Goal: Task Accomplishment & Management: Use online tool/utility

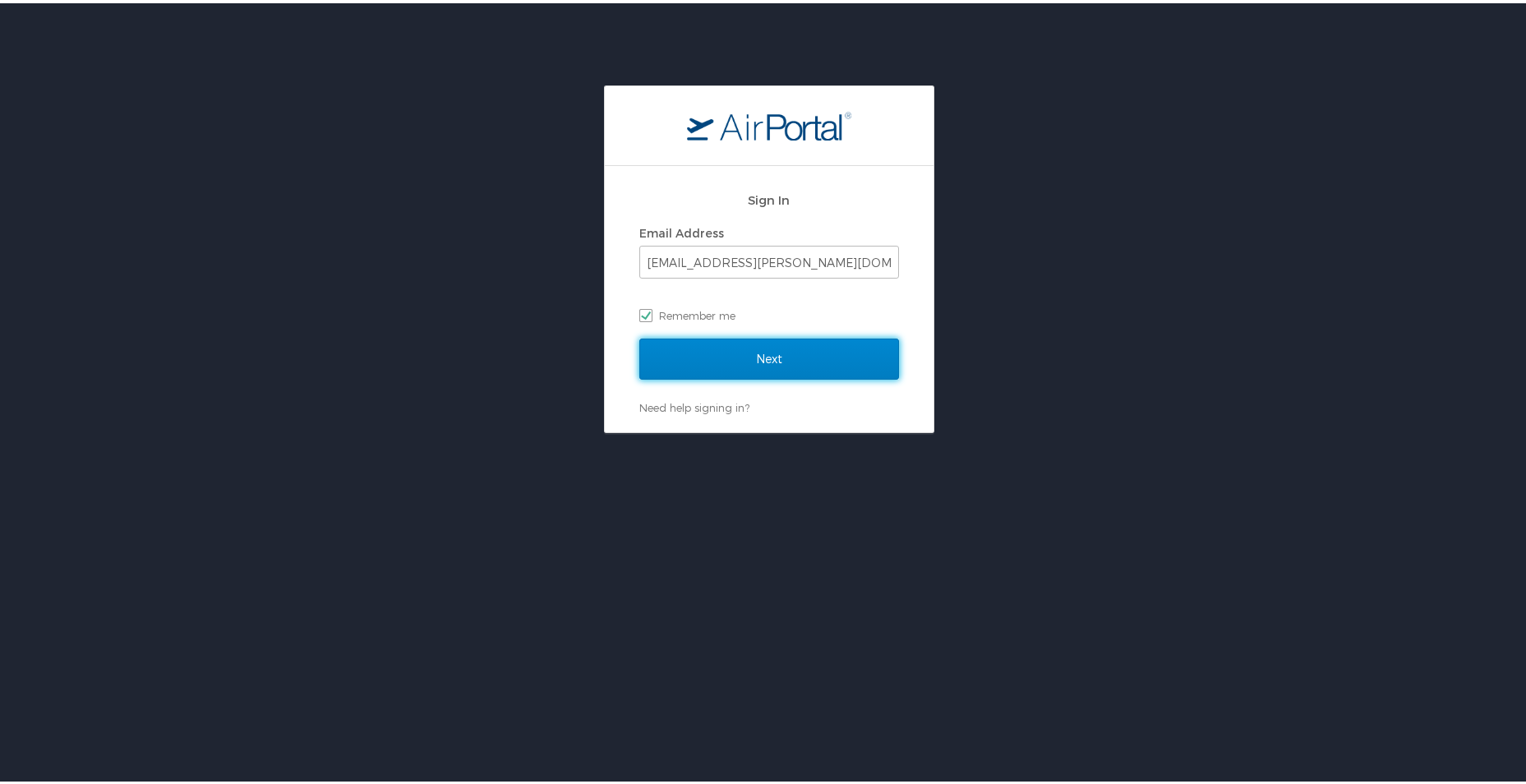
click at [773, 344] on input "Next" at bounding box center [769, 356] width 260 height 41
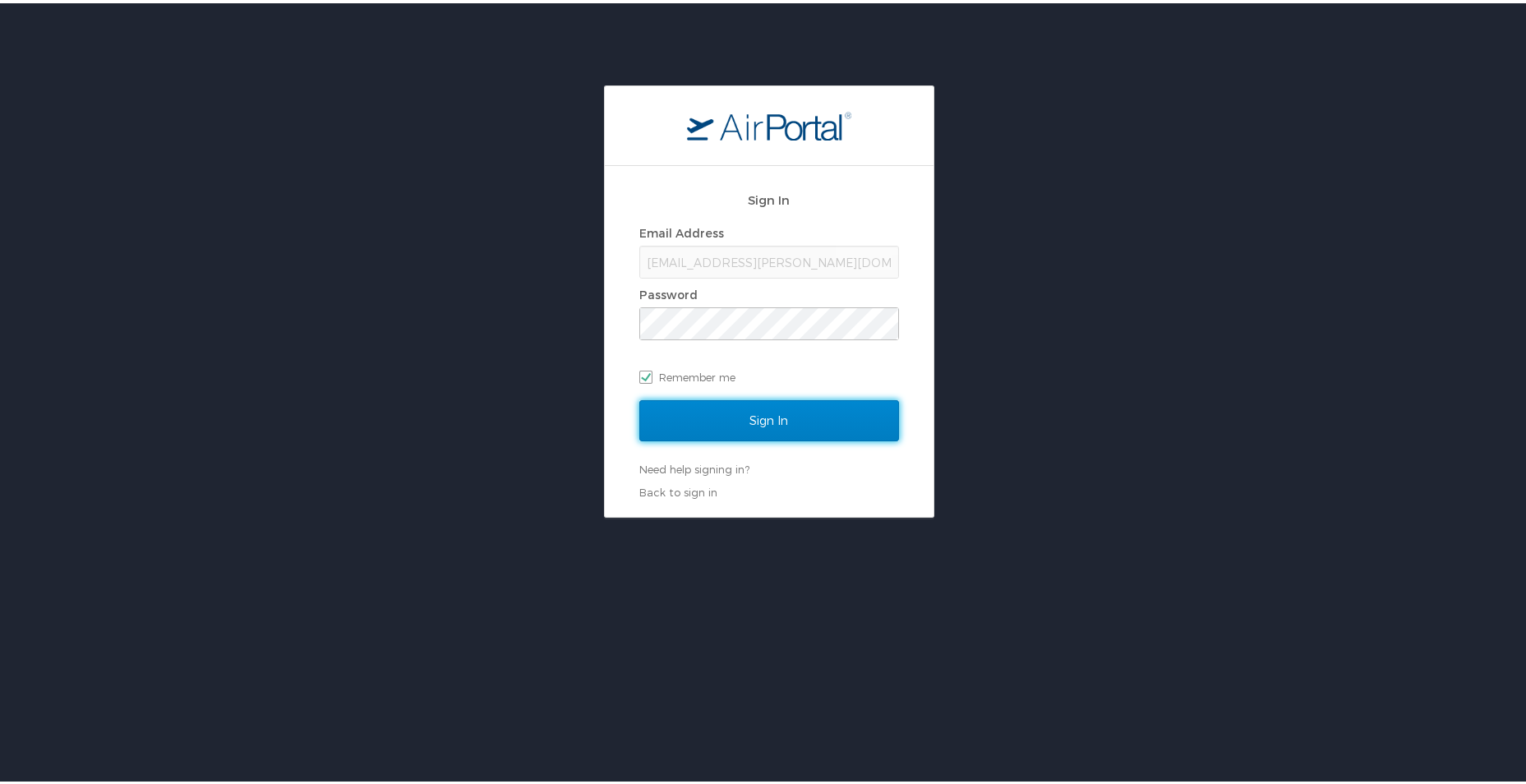
click at [776, 417] on input "Sign In" at bounding box center [769, 417] width 260 height 41
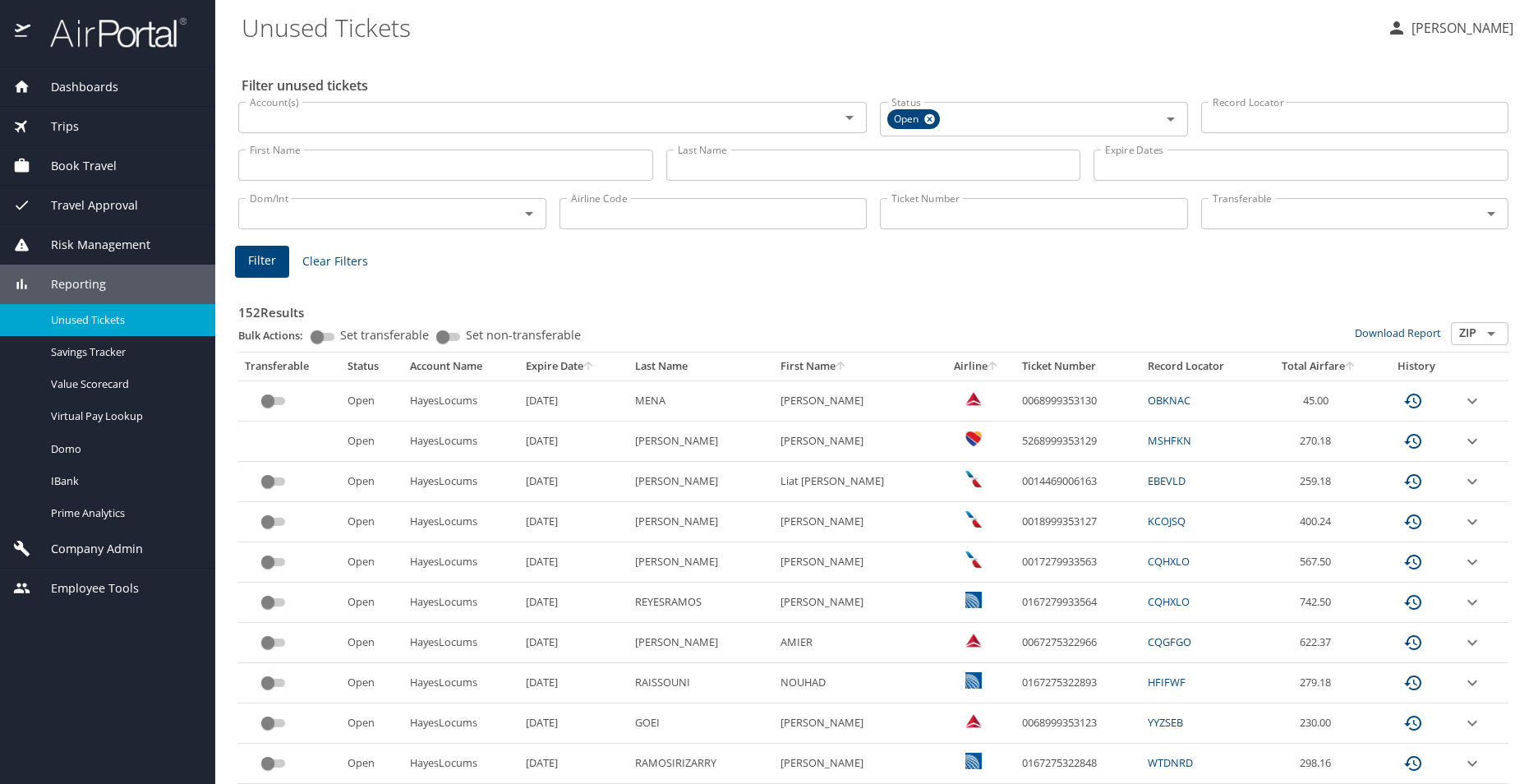
click at [63, 123] on span "Trips" at bounding box center [55, 126] width 49 height 18
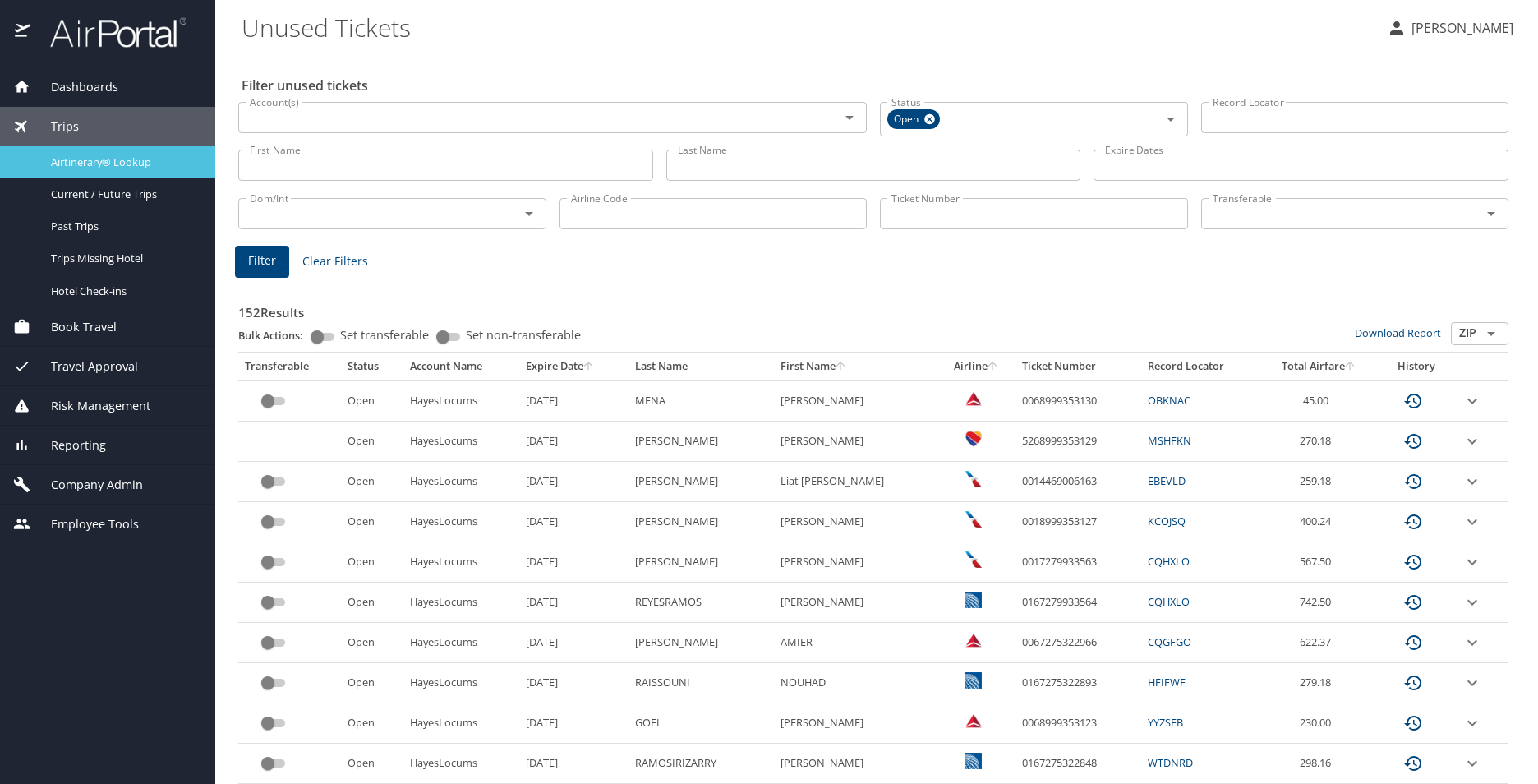
click at [88, 166] on span "Airtinerary® Lookup" at bounding box center [123, 162] width 145 height 16
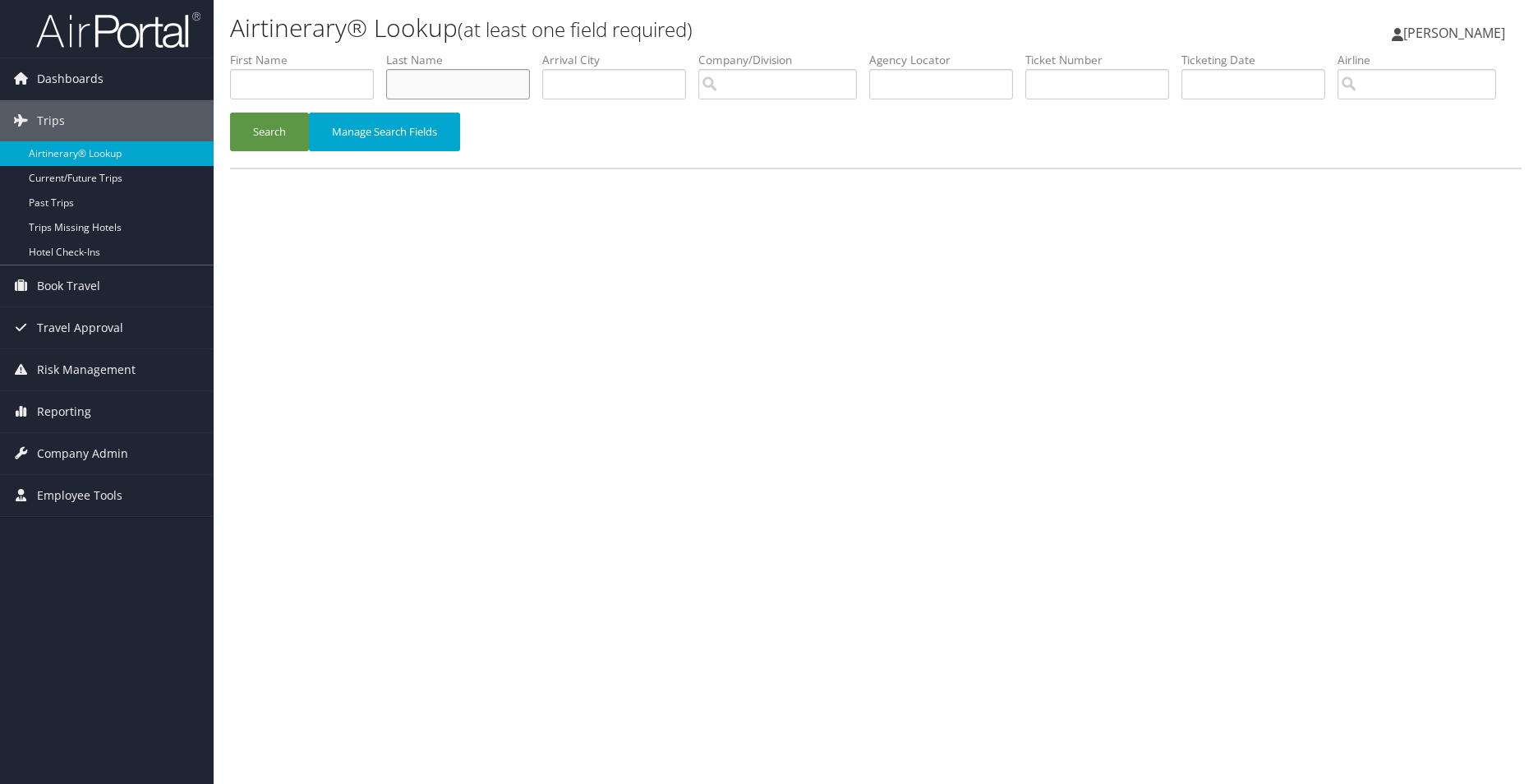
click at [465, 75] on input "text" at bounding box center [458, 84] width 144 height 30
type input "Khaja"
click at [230, 113] on button "Search" at bounding box center [270, 132] width 79 height 39
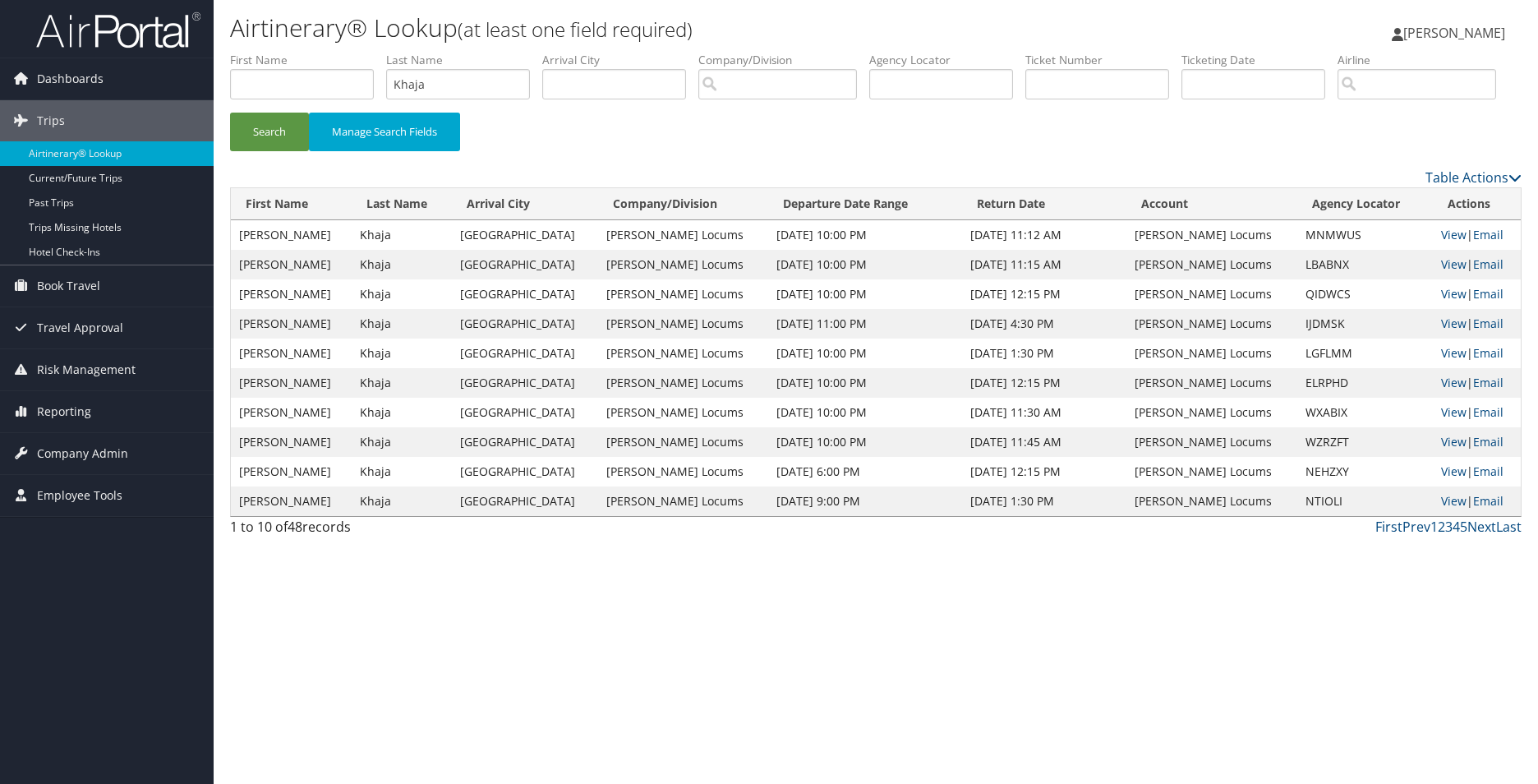
drag, startPoint x: 978, startPoint y: 353, endPoint x: 1091, endPoint y: 353, distance: 113.0
click at [1091, 309] on td "Sep 5, 2025 12:15 PM" at bounding box center [1044, 293] width 165 height 29
drag, startPoint x: 1091, startPoint y: 353, endPoint x: 1022, endPoint y: 361, distance: 69.5
click at [1022, 309] on td "Sep 5, 2025 12:15 PM" at bounding box center [1044, 293] width 165 height 29
click at [1441, 302] on link "View" at bounding box center [1453, 293] width 25 height 16
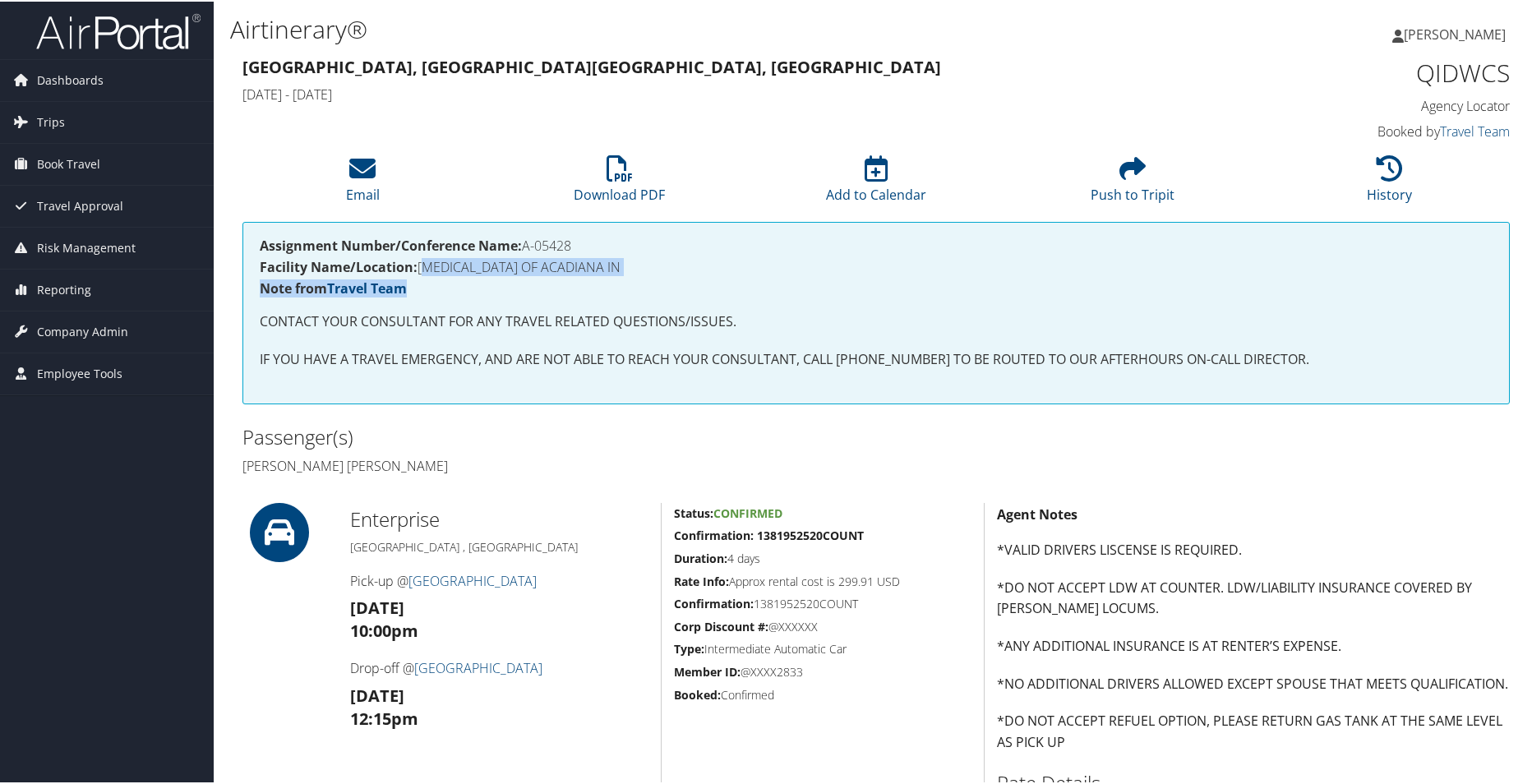
drag, startPoint x: 420, startPoint y: 263, endPoint x: 593, endPoint y: 279, distance: 173.7
click at [593, 279] on div "Assignment Number/Conference Name: A-05428 Facility Name/Location: CANCER CENTE…" at bounding box center [877, 310] width 1268 height 181
drag, startPoint x: 593, startPoint y: 279, endPoint x: 401, endPoint y: 313, distance: 195.0
click at [401, 313] on p "CONTACT YOUR CONSULTANT FOR ANY TRAVEL RELATED QUESTIONS/ISSUES." at bounding box center [876, 321] width 1233 height 22
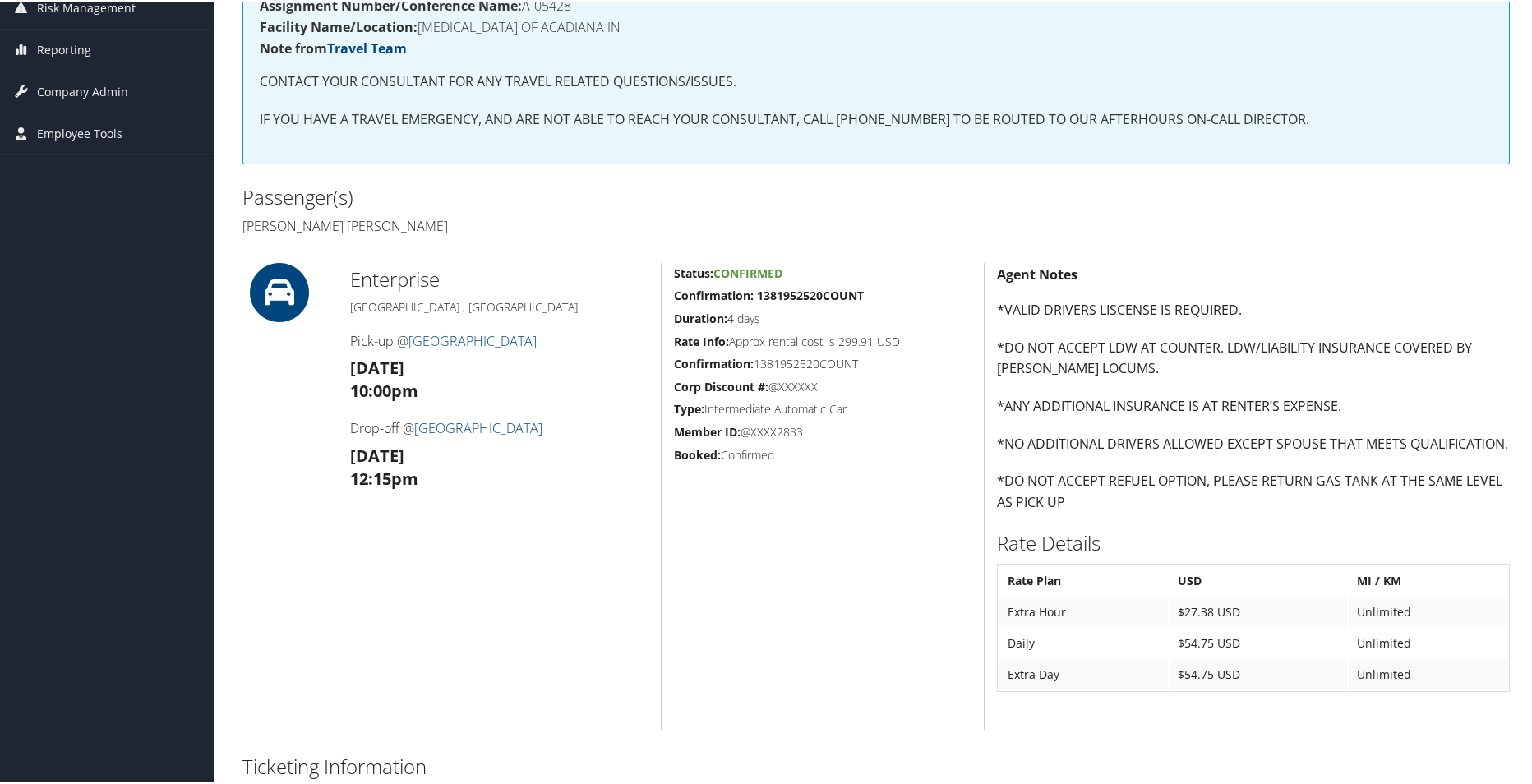
scroll to position [246, 0]
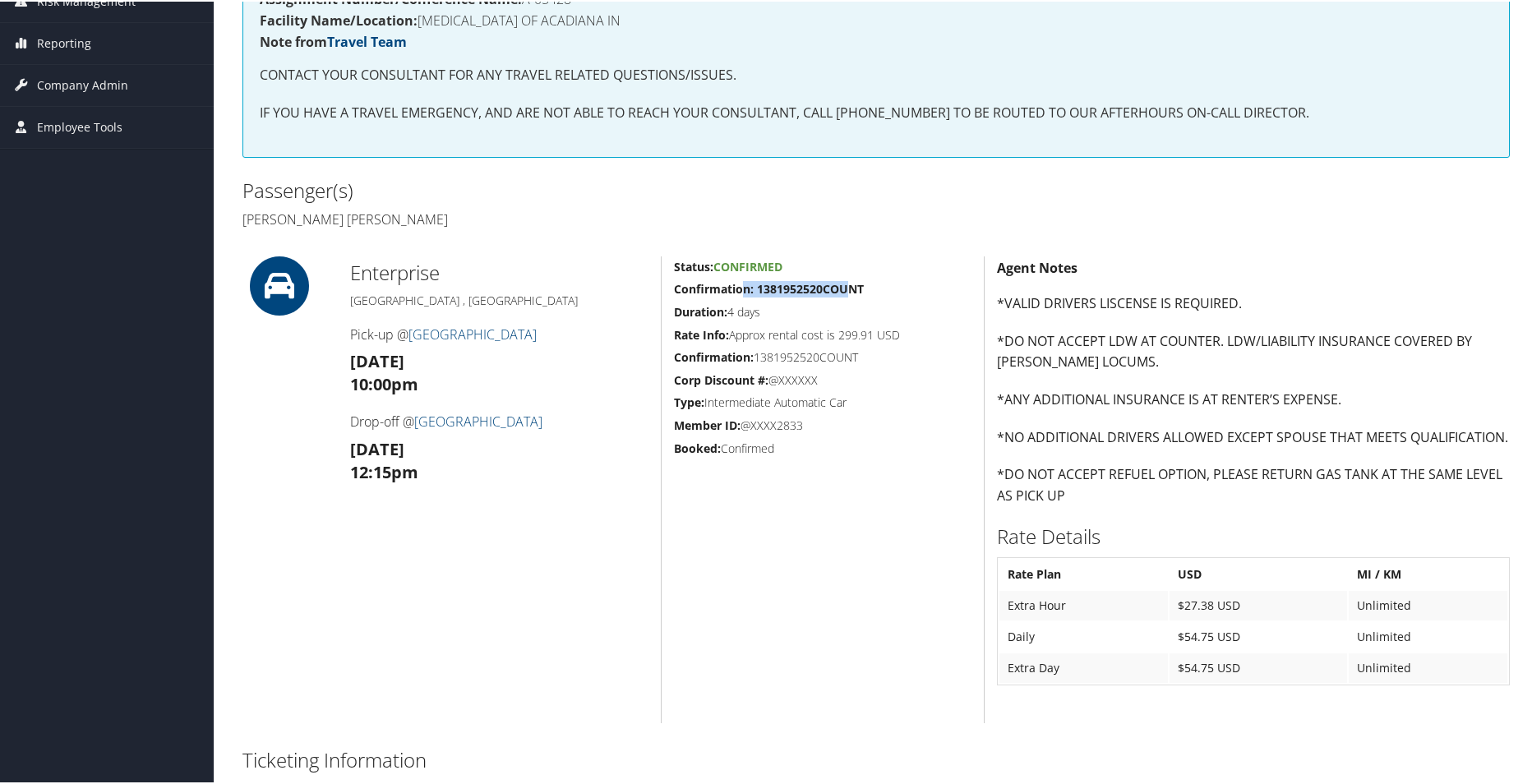
drag, startPoint x: 741, startPoint y: 284, endPoint x: 845, endPoint y: 284, distance: 104.0
click at [845, 284] on strong "Confirmation: 1381952520COUNT" at bounding box center [769, 287] width 190 height 16
drag, startPoint x: 845, startPoint y: 284, endPoint x: 886, endPoint y: 288, distance: 41.2
click at [886, 288] on h5 "Confirmation: 1381952520COUNT" at bounding box center [823, 287] width 297 height 16
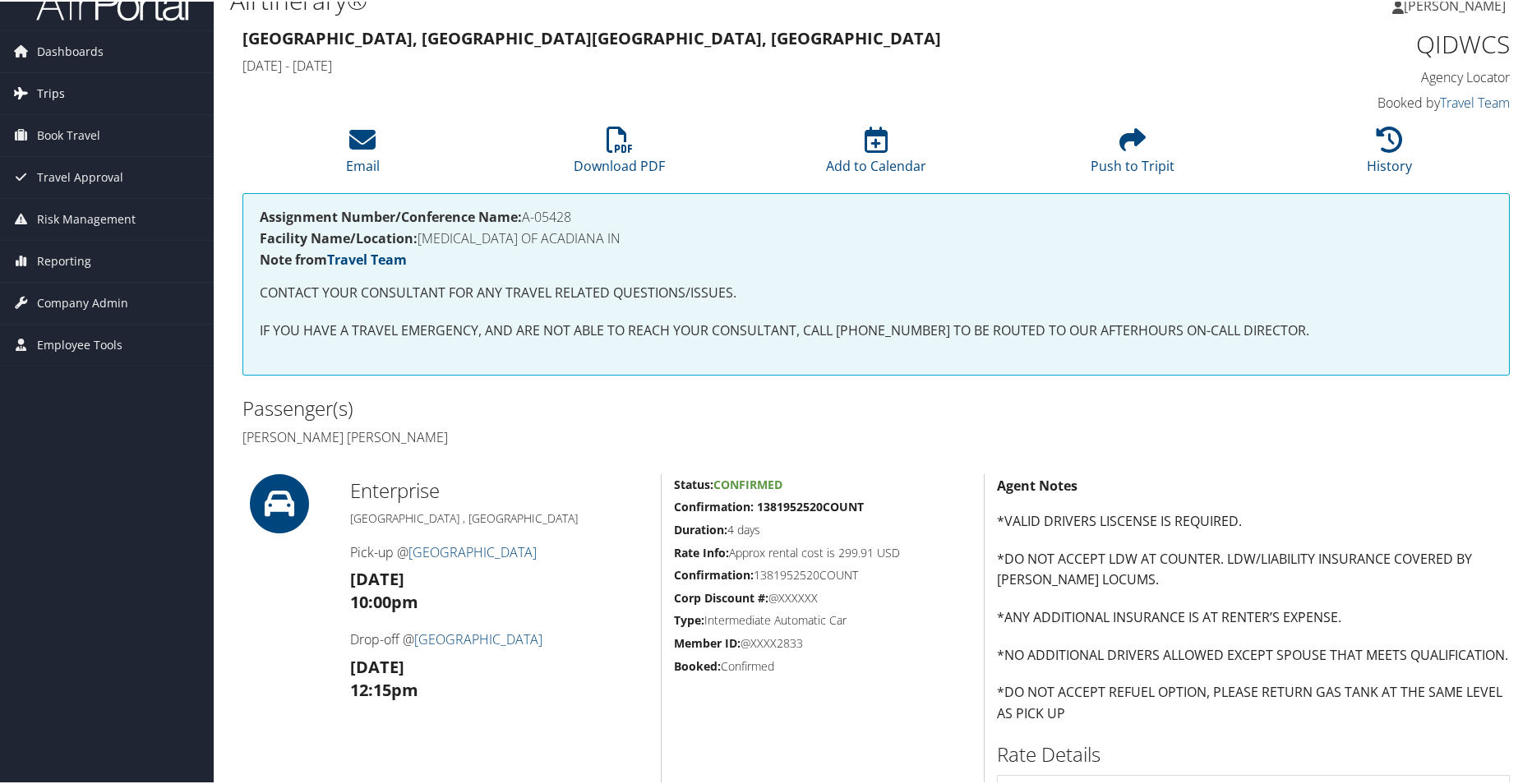
scroll to position [0, 0]
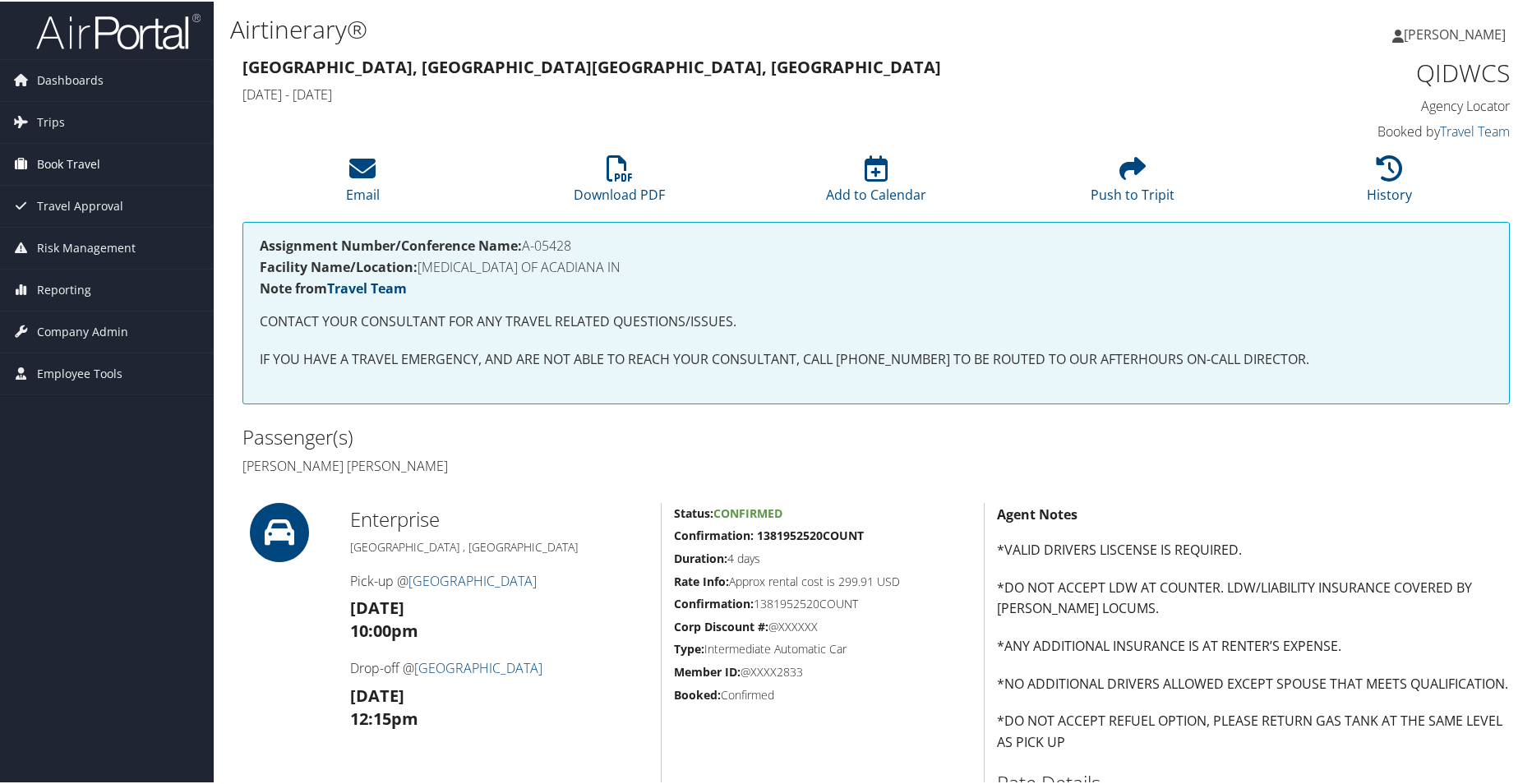
click at [56, 161] on span "Book Travel" at bounding box center [68, 163] width 63 height 41
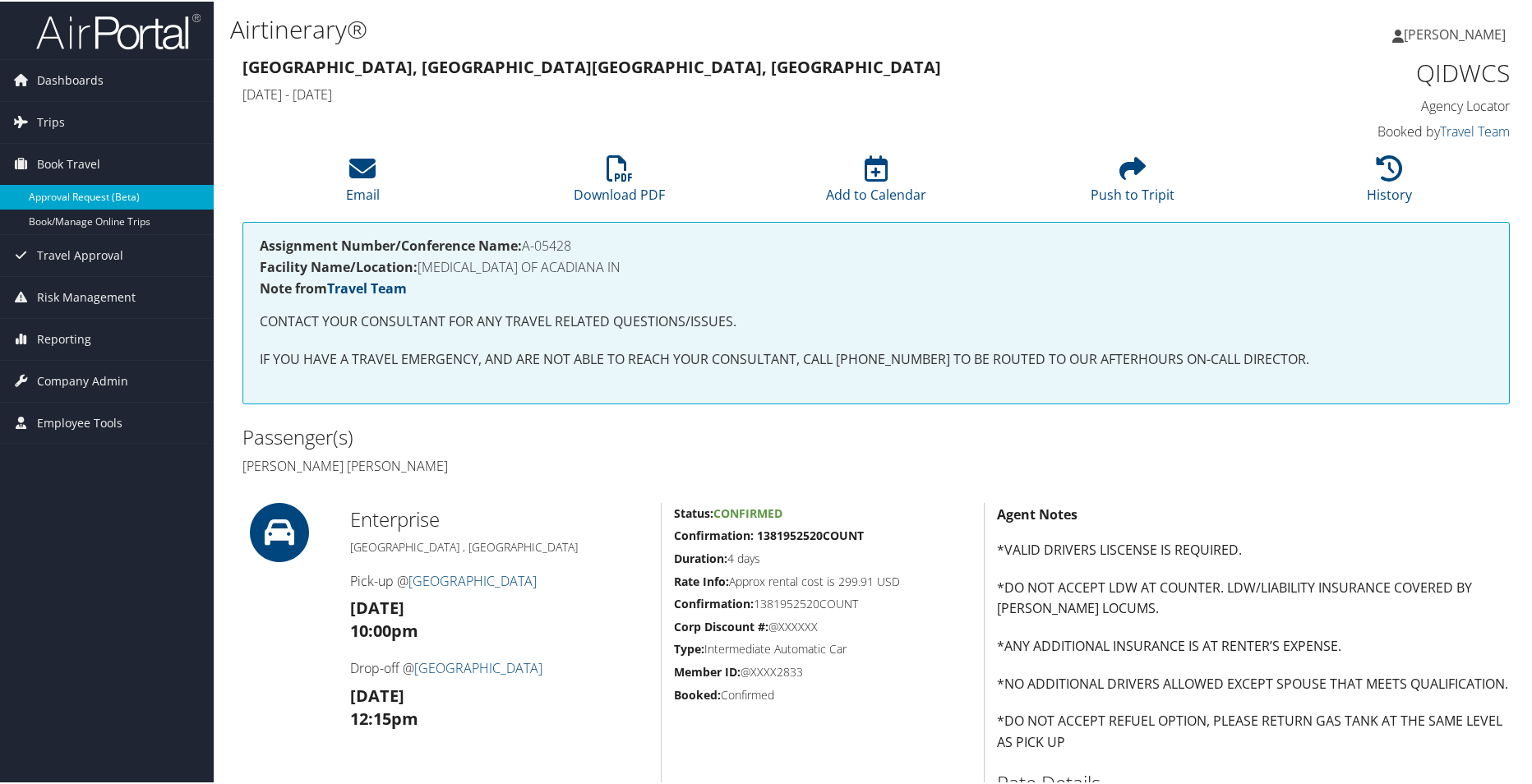
click at [86, 194] on link "Approval Request (Beta)" at bounding box center [106, 196] width 213 height 24
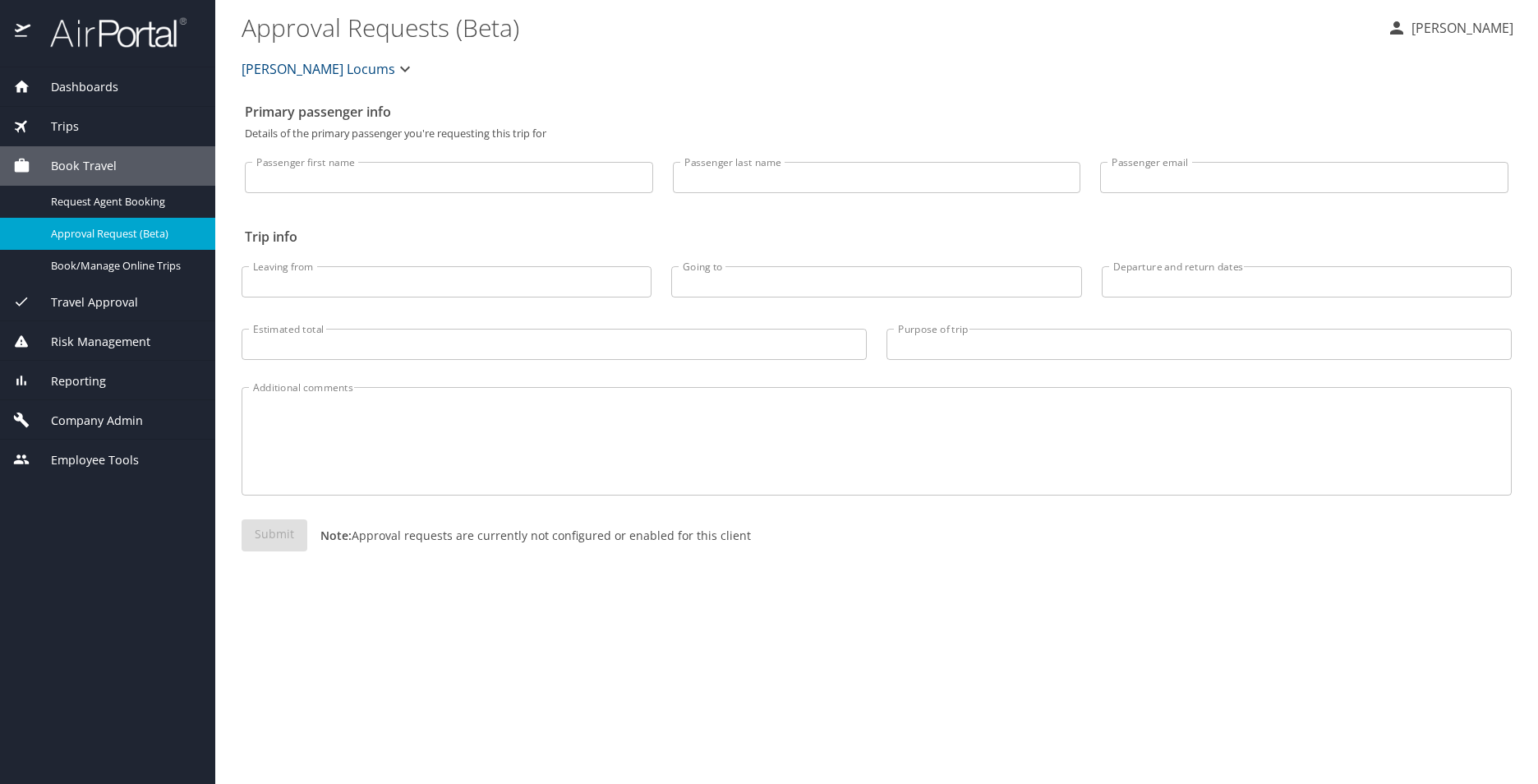
click at [102, 294] on span "Travel Approval" at bounding box center [84, 302] width 108 height 18
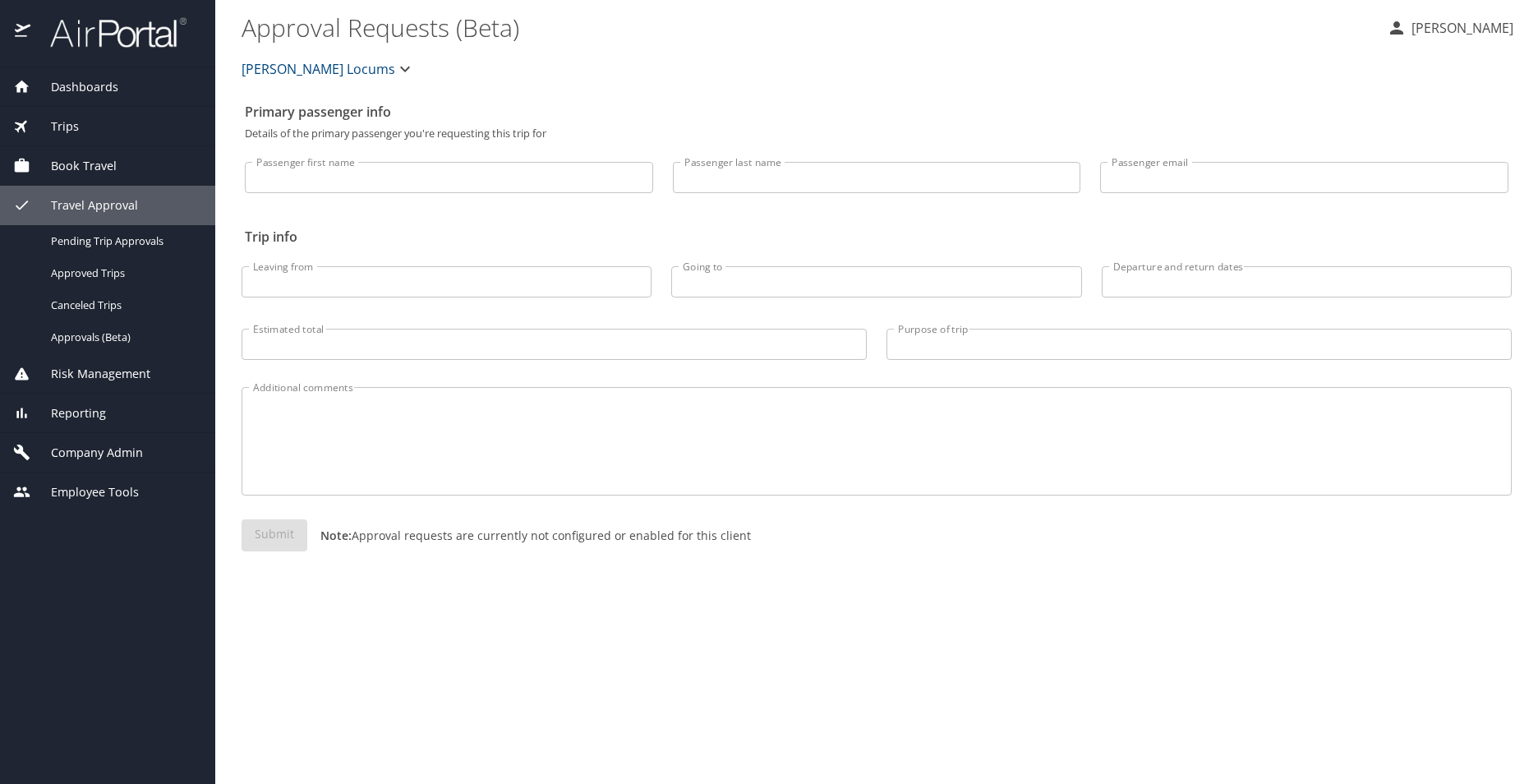
click at [88, 162] on span "Book Travel" at bounding box center [73, 165] width 86 height 18
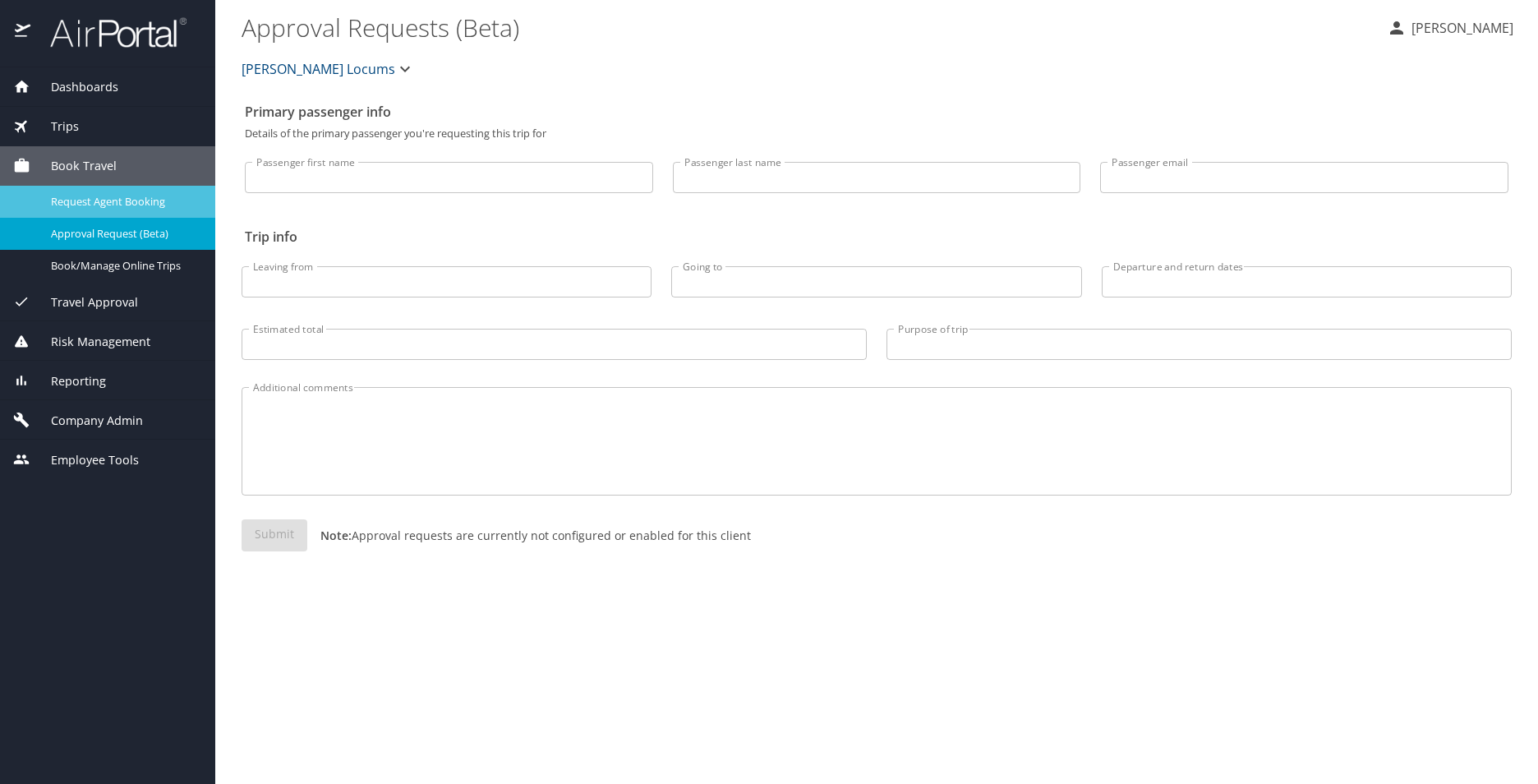
click at [87, 194] on span "Request Agent Booking" at bounding box center [123, 201] width 145 height 16
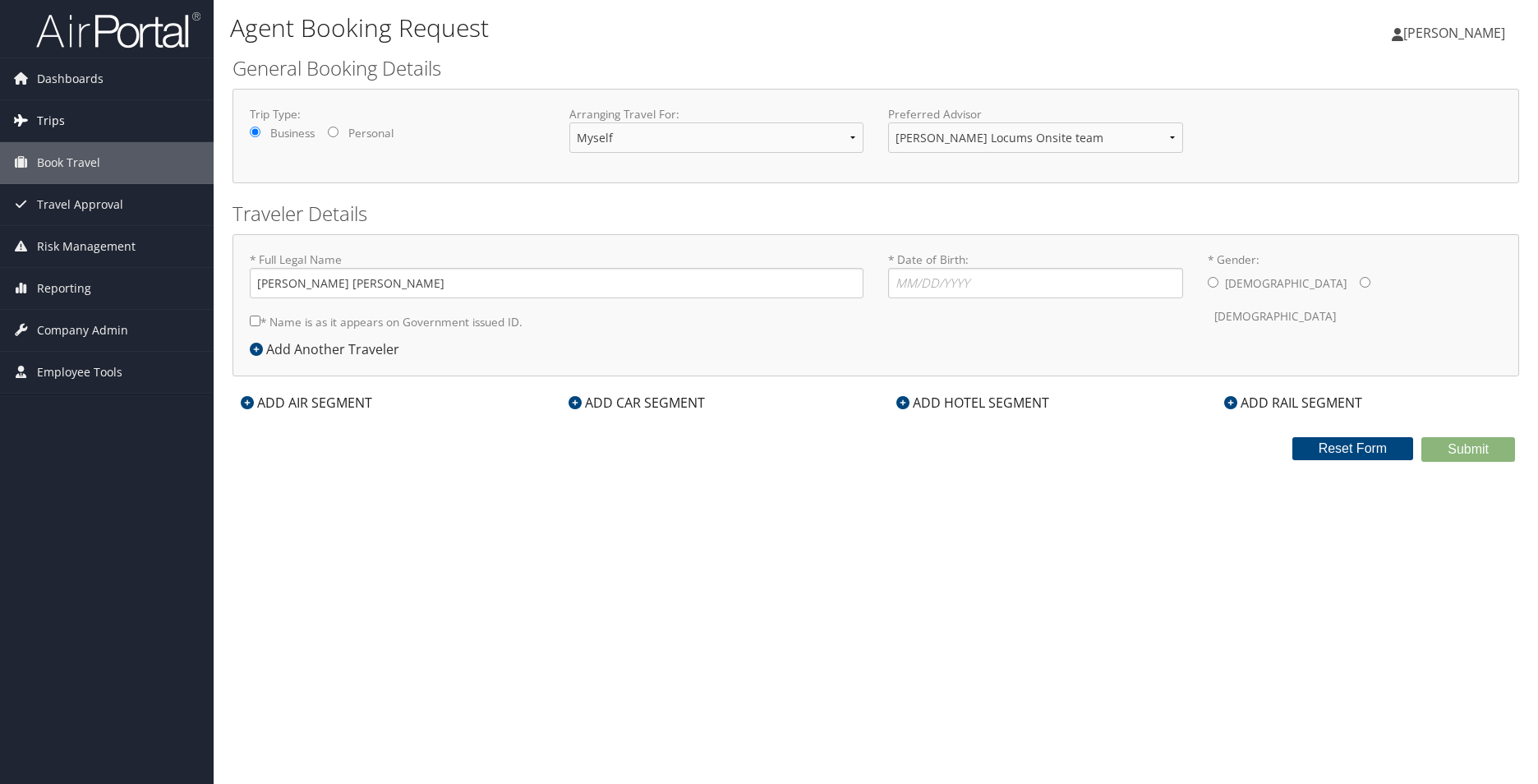
click at [70, 121] on link "Trips" at bounding box center [106, 121] width 213 height 41
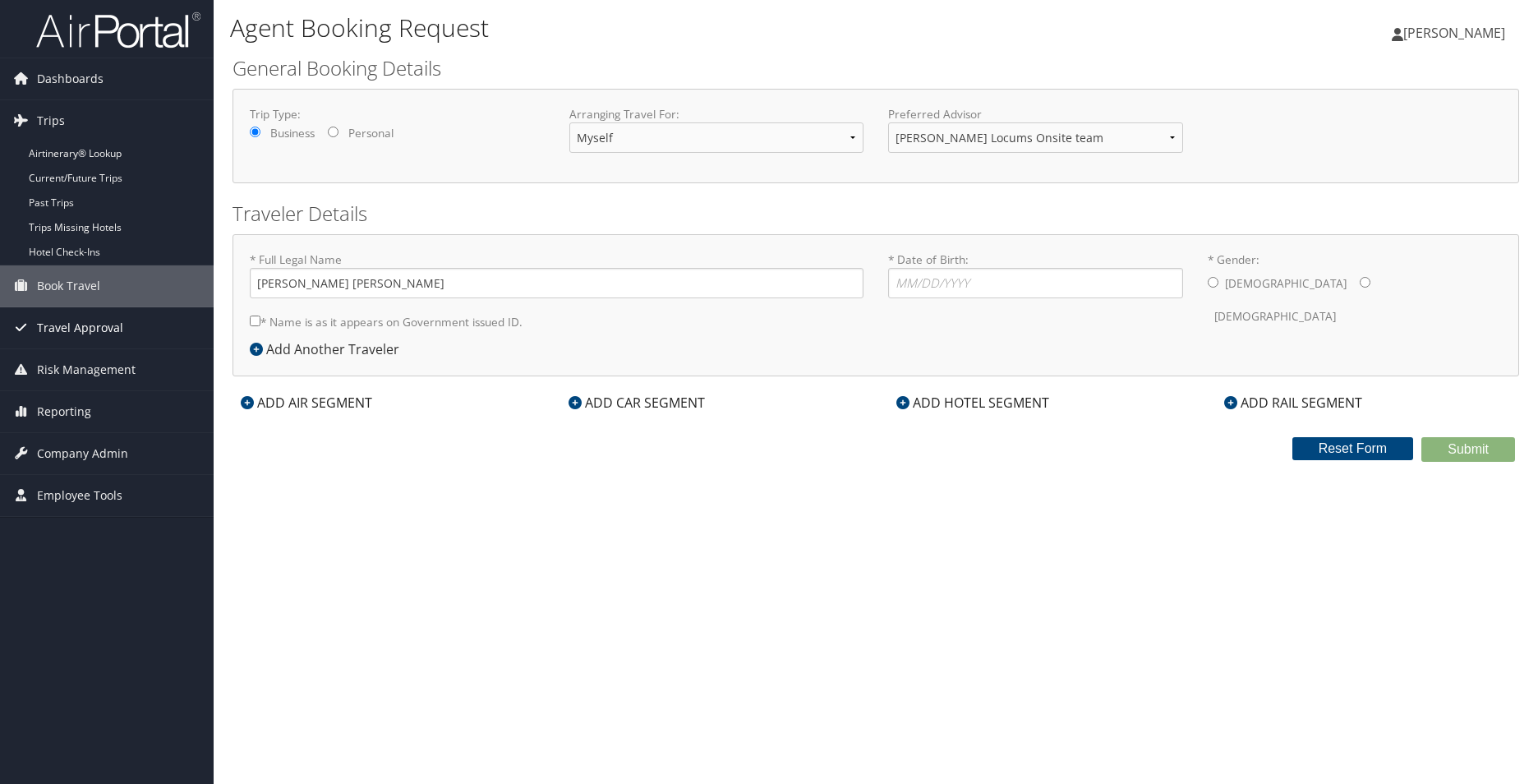
click at [81, 325] on span "Travel Approval" at bounding box center [80, 328] width 86 height 41
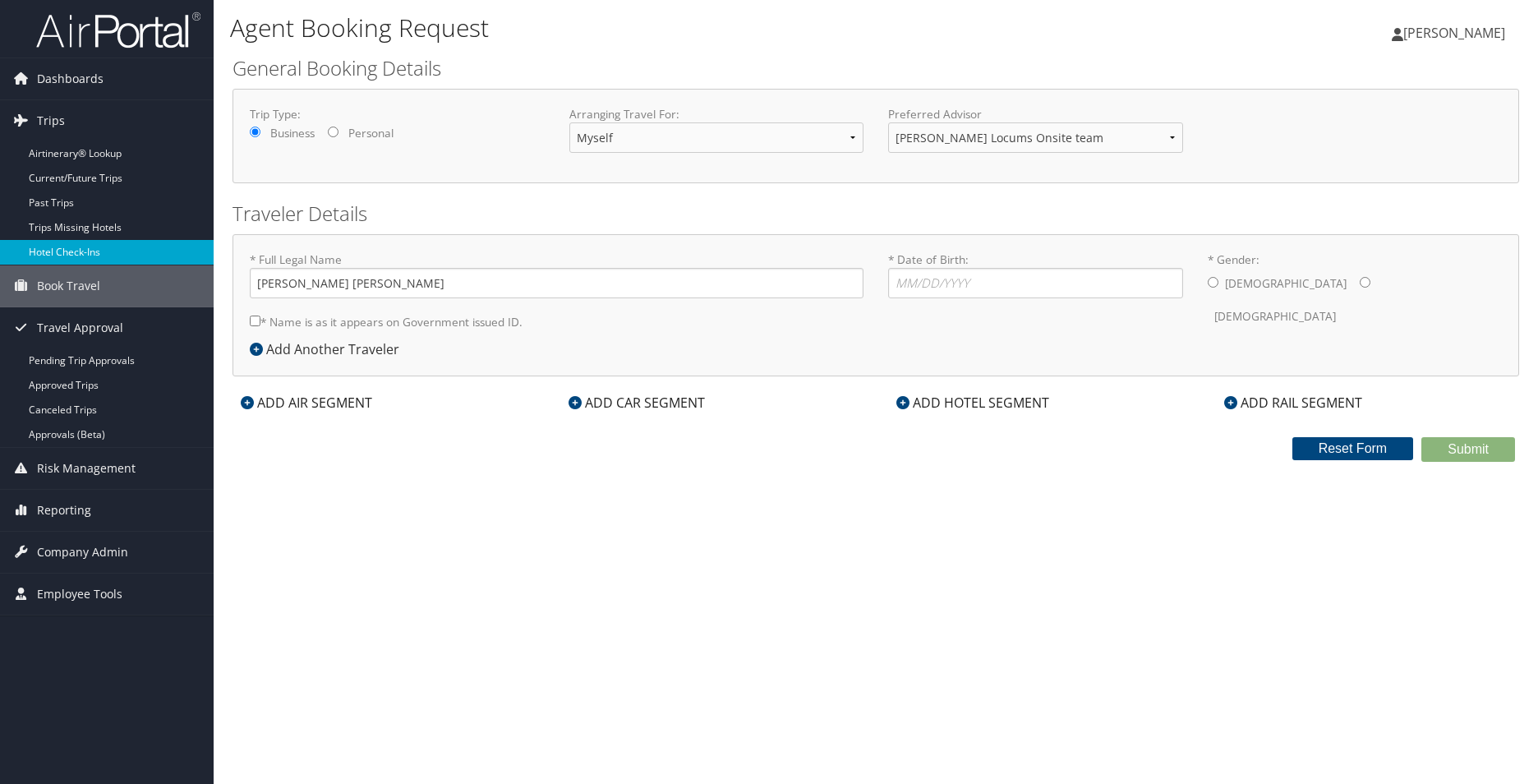
click at [84, 251] on link "Hotel Check-ins" at bounding box center [106, 252] width 213 height 24
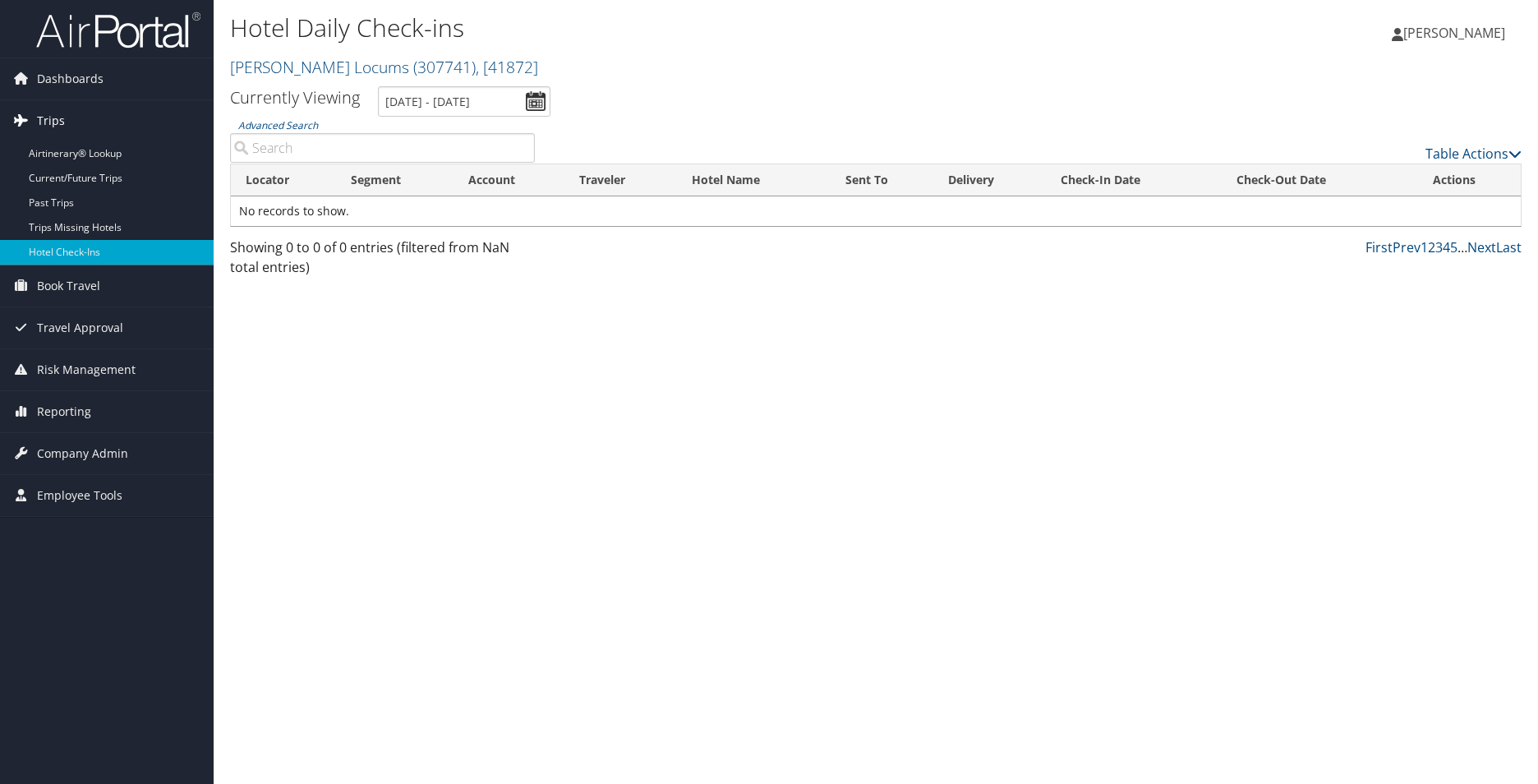
click at [89, 109] on link "Trips" at bounding box center [106, 121] width 213 height 41
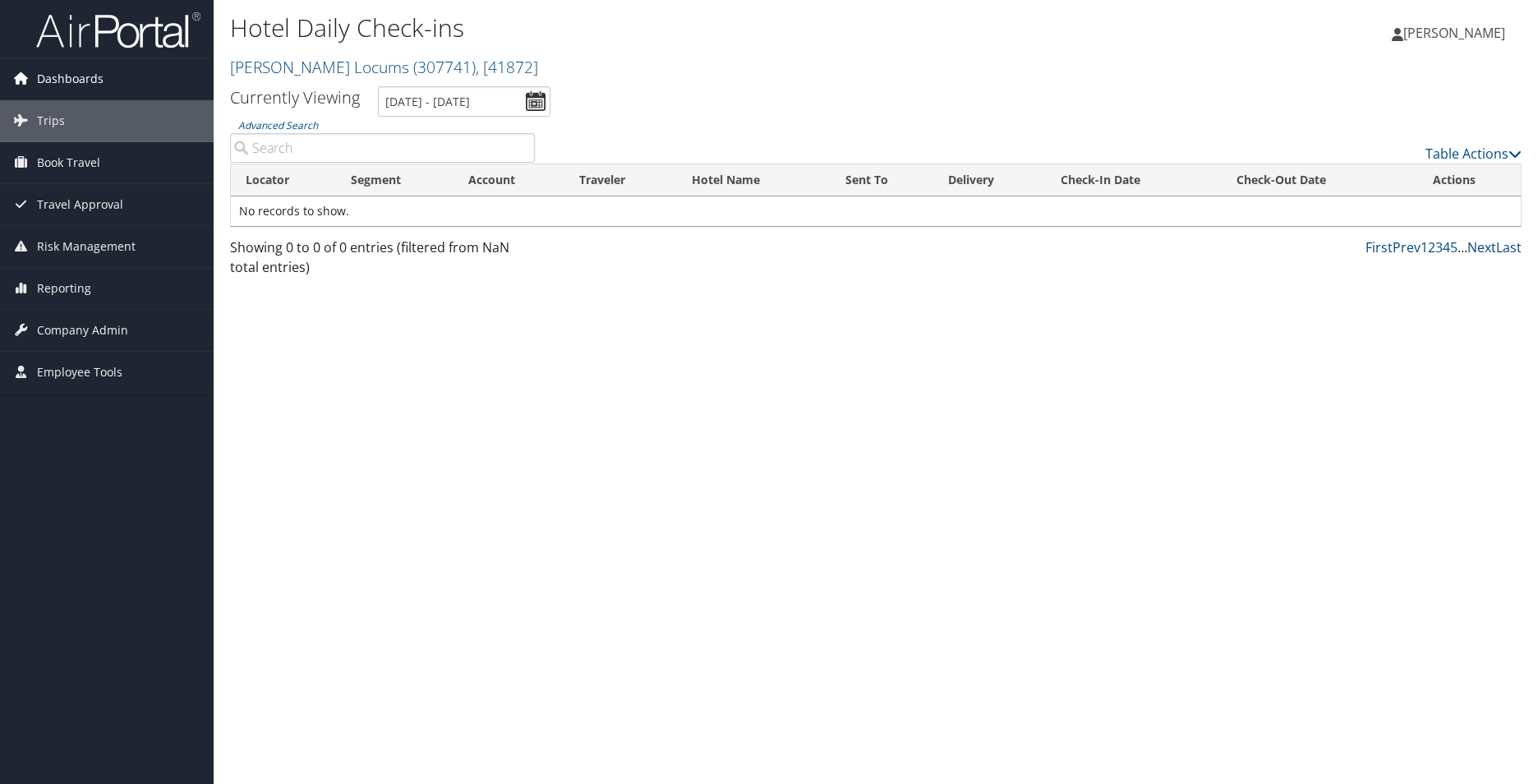
click at [83, 75] on span "Dashboards" at bounding box center [70, 79] width 67 height 41
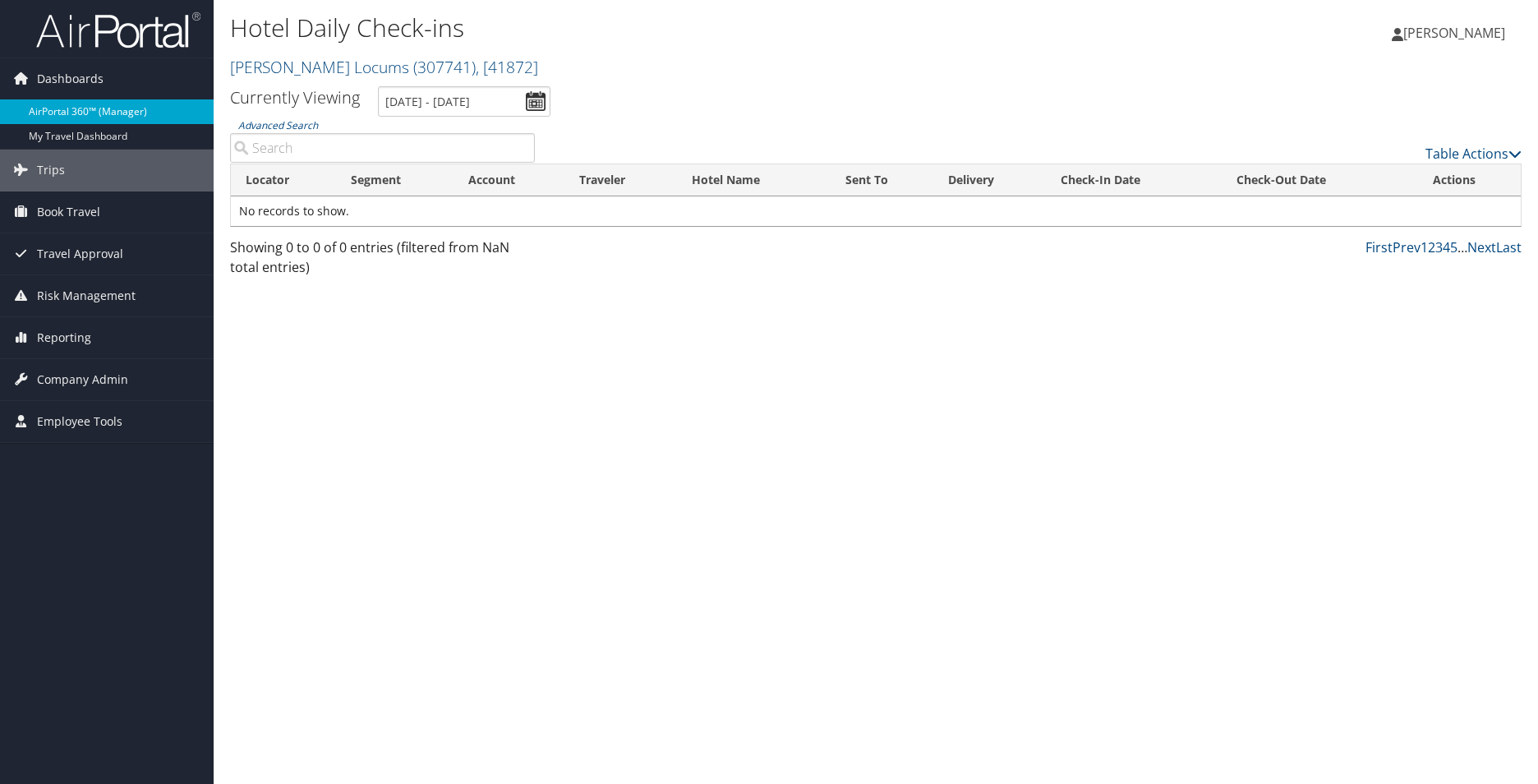
click at [89, 105] on link "AirPortal 360™ (Manager)" at bounding box center [106, 112] width 213 height 24
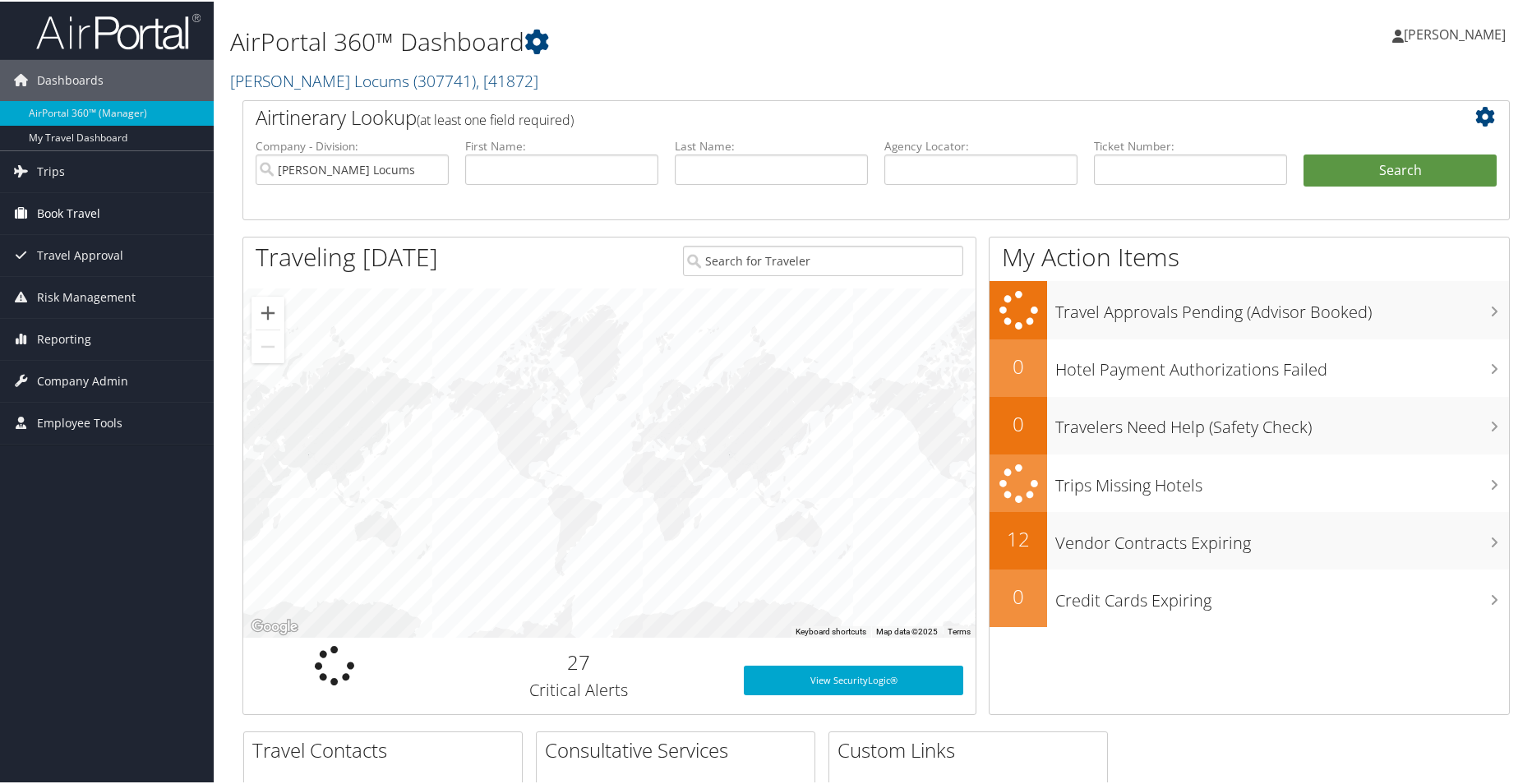
click at [55, 208] on span "Book Travel" at bounding box center [68, 212] width 63 height 41
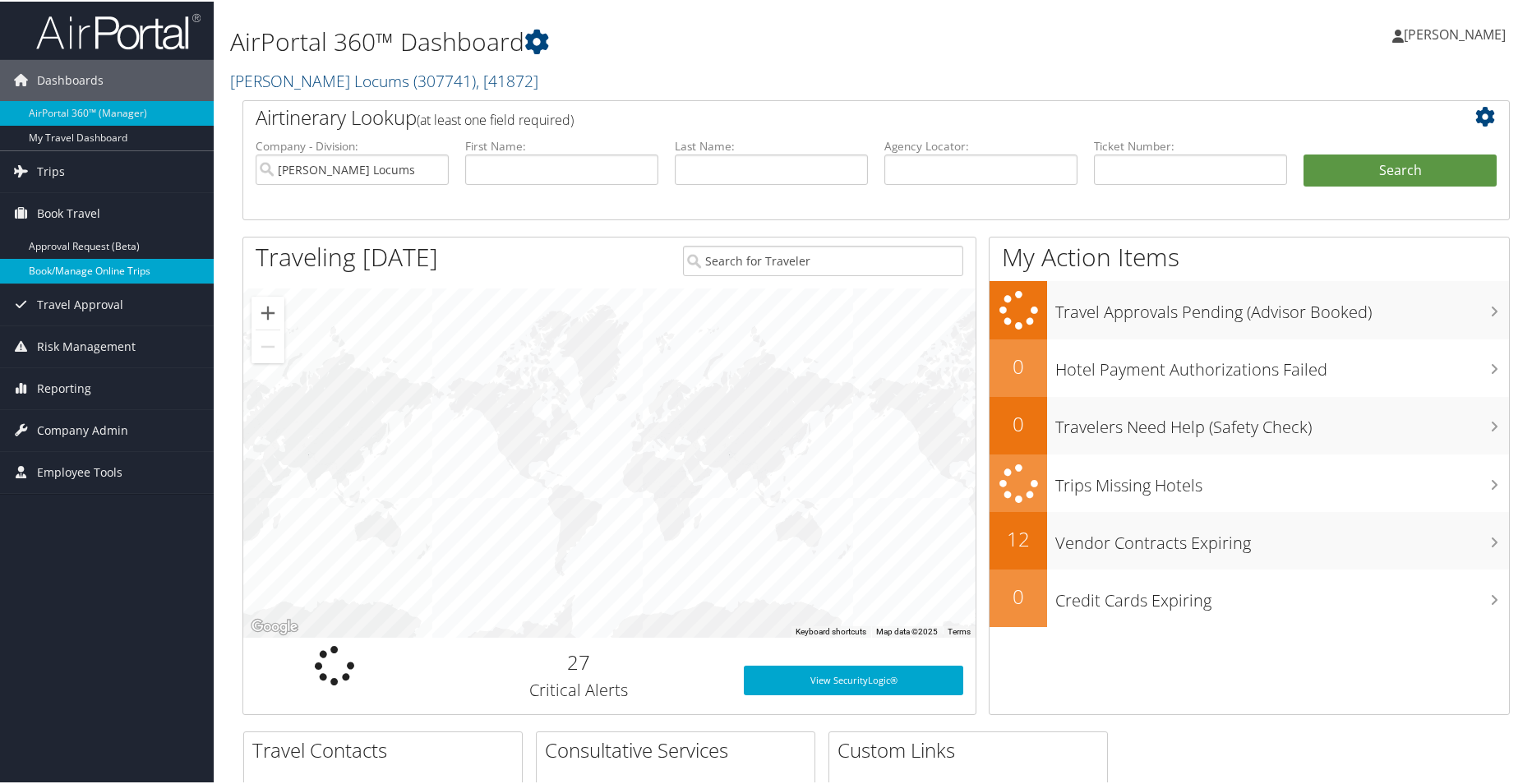
click at [80, 273] on link "Book/Manage Online Trips" at bounding box center [106, 270] width 213 height 24
